Goal: Information Seeking & Learning: Understand process/instructions

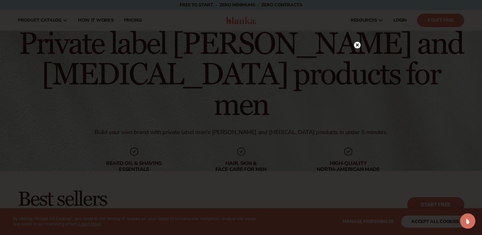
click at [357, 45] on icon at bounding box center [356, 44] width 3 height 3
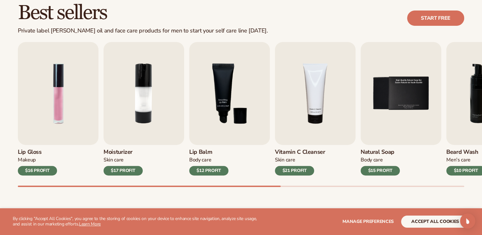
scroll to position [200, 0]
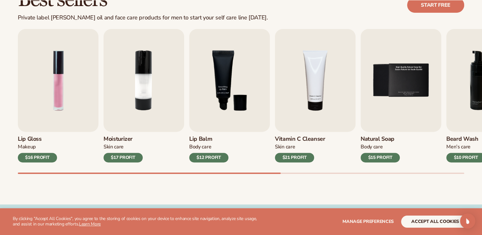
click at [295, 171] on div "Lip Gloss Makeup $16 PROFIT Moisturizer Skin Care $17 PROFIT Lip Balm Body Care…" at bounding box center [250, 101] width 464 height 145
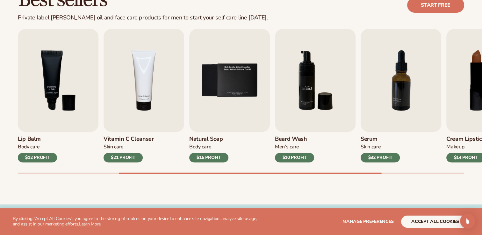
click at [298, 98] on img "6 / 9" at bounding box center [315, 80] width 81 height 103
click at [304, 107] on img "6 / 9" at bounding box center [315, 80] width 81 height 103
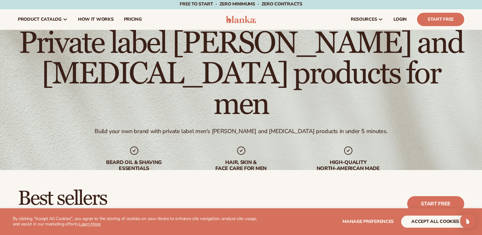
scroll to position [0, 0]
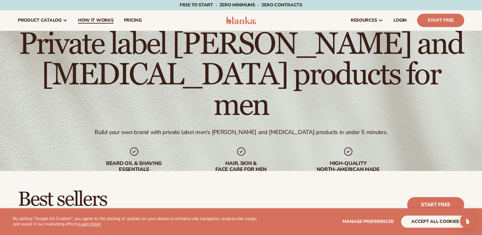
click at [96, 18] on span "How It Works" at bounding box center [96, 20] width 36 height 5
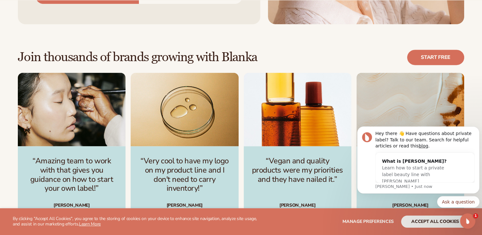
scroll to position [866, 0]
